Goal: Check status: Check status

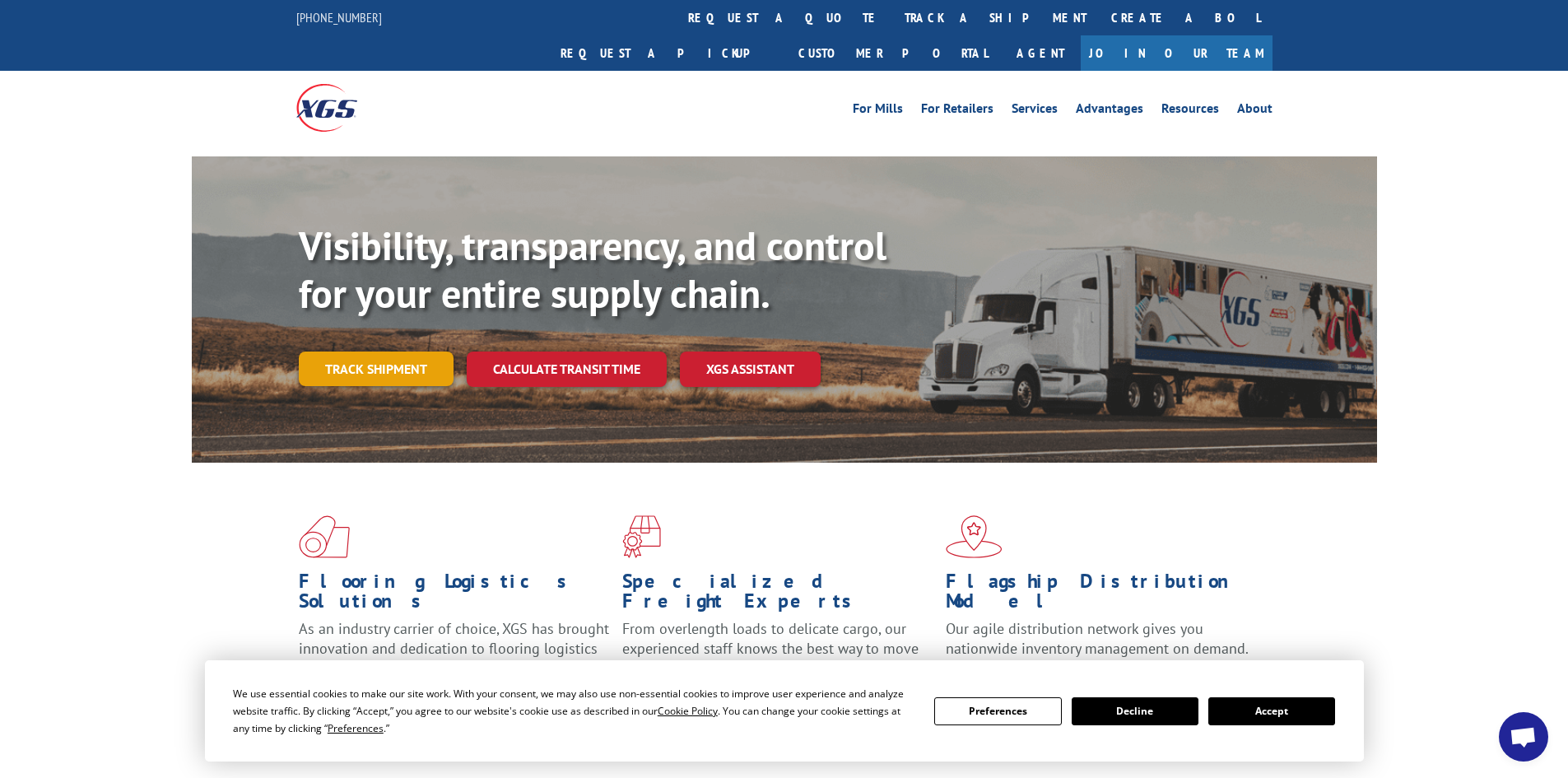
click at [400, 352] on link "Track shipment" at bounding box center [375, 369] width 154 height 35
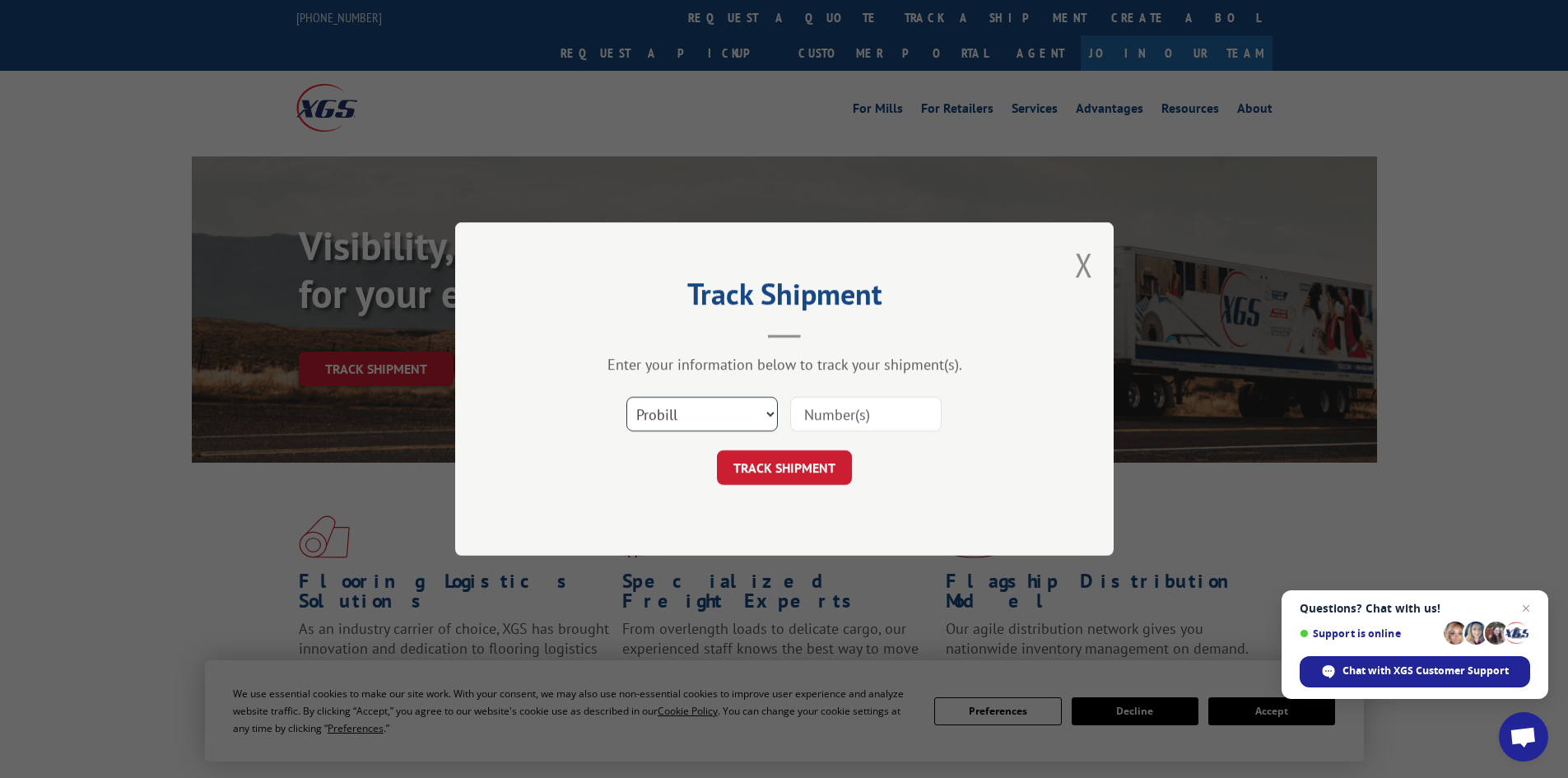
click at [690, 405] on select "Select category... Probill BOL PO" at bounding box center [702, 414] width 152 height 35
select select "bol"
click at [626, 397] on select "Select category... Probill BOL PO" at bounding box center [702, 414] width 152 height 35
click at [853, 425] on input at bounding box center [866, 414] width 152 height 35
paste input "5167221"
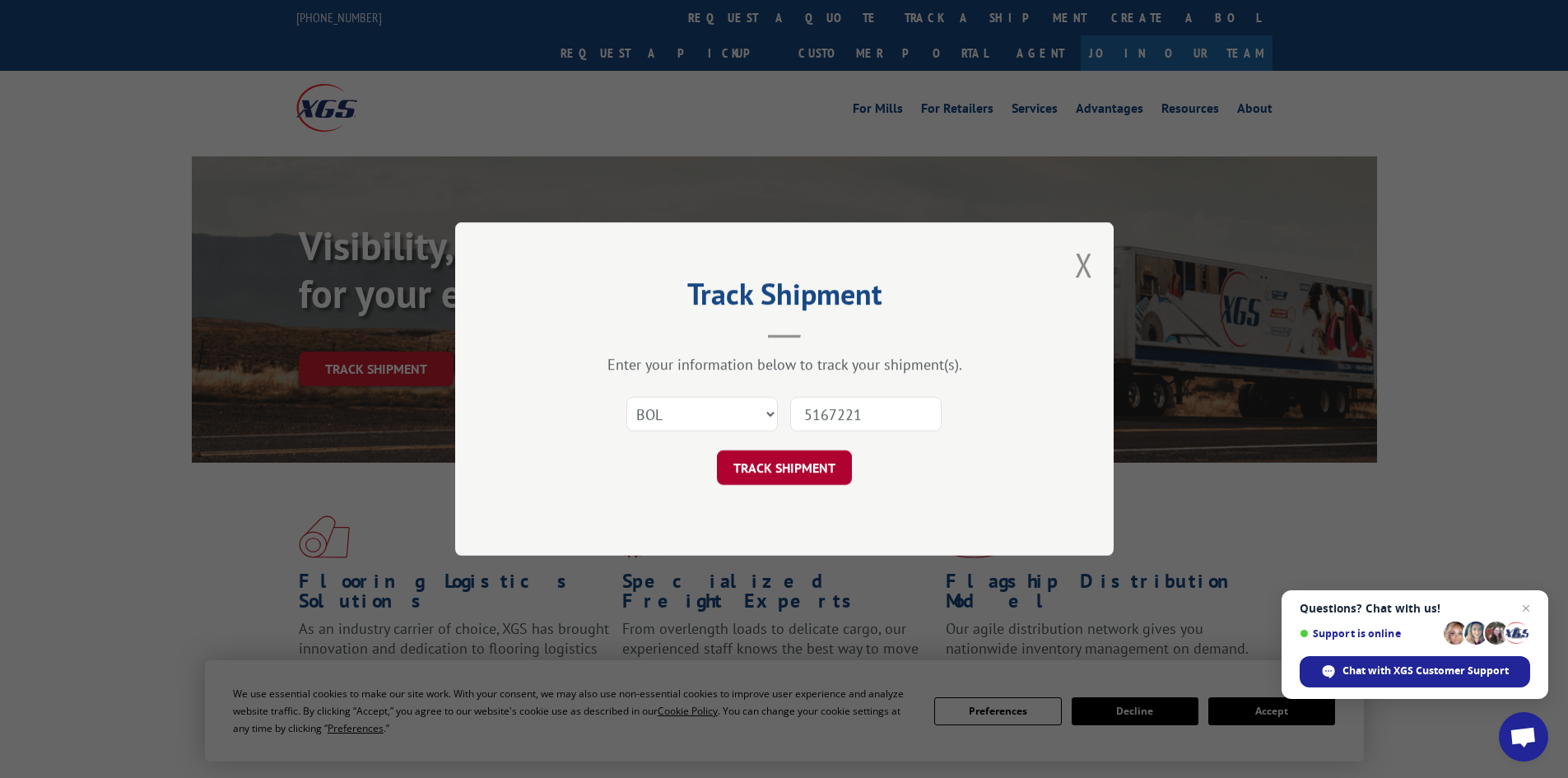
type input "5167221"
click at [823, 474] on button "TRACK SHIPMENT" at bounding box center [784, 467] width 135 height 35
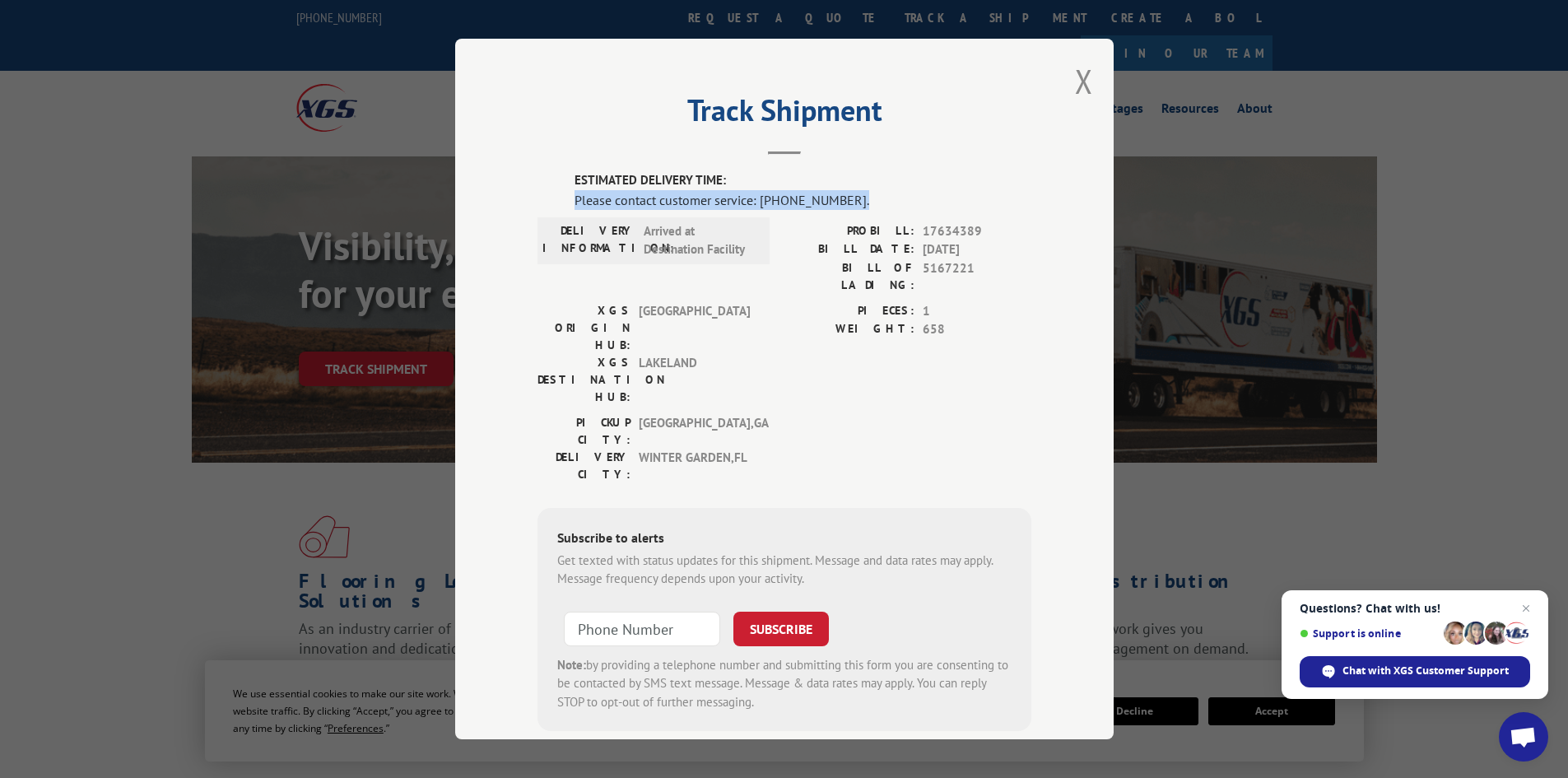
copy div "Please contact customer service: [PHONE_NUMBER]."
drag, startPoint x: 841, startPoint y: 199, endPoint x: 568, endPoint y: 194, distance: 273.0
click at [574, 194] on div "Please contact customer service: [PHONE_NUMBER]." at bounding box center [803, 199] width 457 height 20
